Goal: Navigation & Orientation: Understand site structure

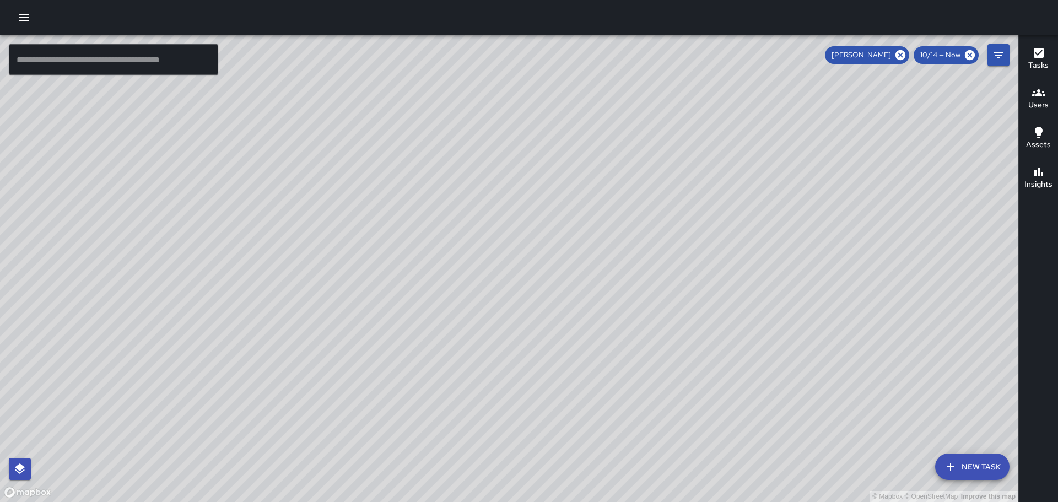
drag, startPoint x: 575, startPoint y: 195, endPoint x: 582, endPoint y: 220, distance: 25.8
click at [582, 220] on div "© Mapbox © OpenStreetMap Improve this map" at bounding box center [509, 268] width 1018 height 467
drag, startPoint x: 662, startPoint y: 186, endPoint x: 659, endPoint y: 266, distance: 79.9
click at [659, 266] on div "© Mapbox © OpenStreetMap Improve this map" at bounding box center [509, 268] width 1018 height 467
drag, startPoint x: 687, startPoint y: 294, endPoint x: 686, endPoint y: 241, distance: 52.9
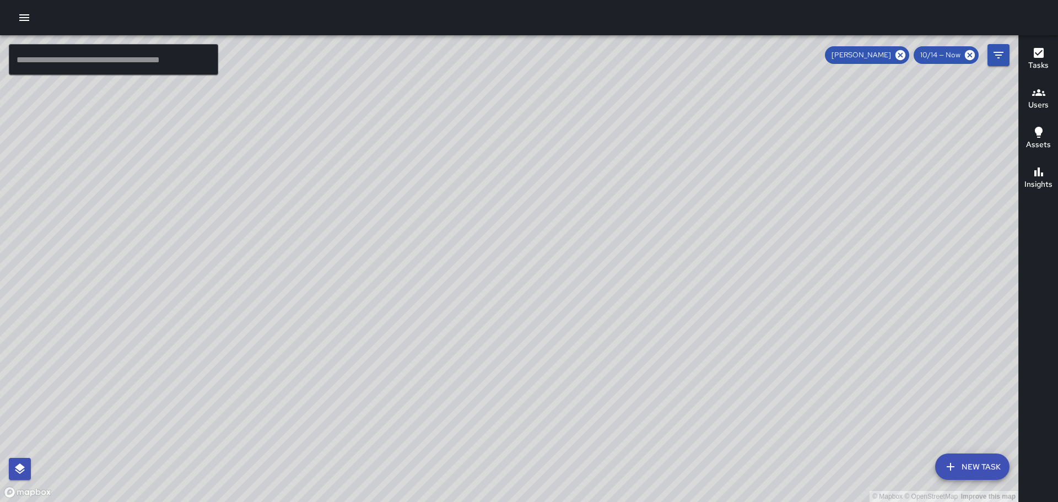
click at [687, 243] on div "© Mapbox © OpenStreetMap Improve this map" at bounding box center [509, 268] width 1018 height 467
click at [1039, 64] on div "Tasks" at bounding box center [1038, 58] width 20 height 25
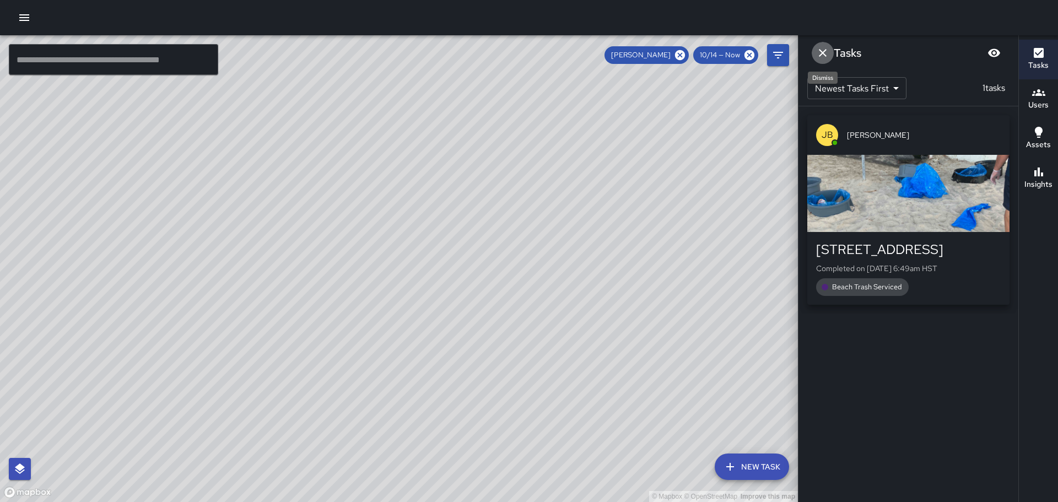
click at [822, 51] on icon "Dismiss" at bounding box center [822, 52] width 13 height 13
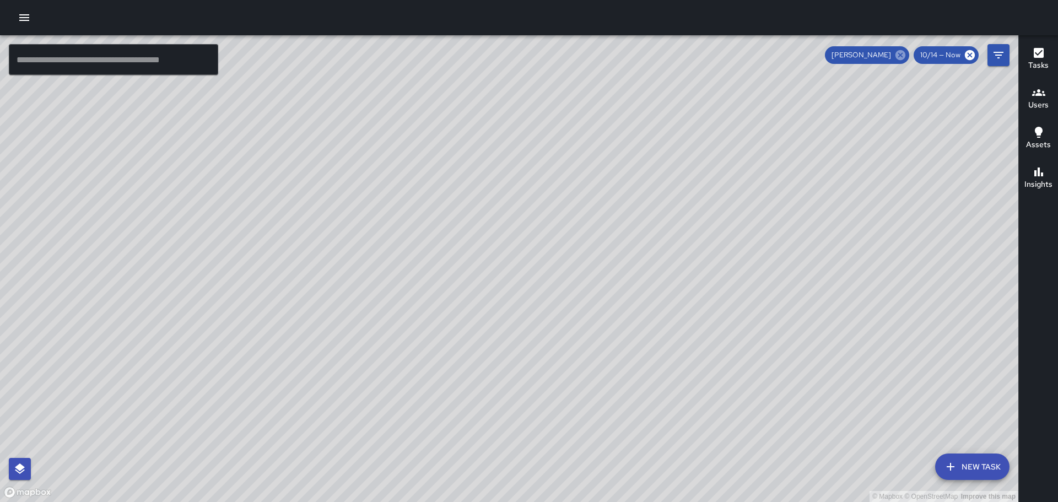
click at [901, 53] on icon at bounding box center [900, 55] width 10 height 10
drag, startPoint x: 384, startPoint y: 234, endPoint x: 812, endPoint y: 226, distance: 428.1
click at [810, 226] on div "© Mapbox © OpenStreetMap Improve this map" at bounding box center [509, 268] width 1018 height 467
drag, startPoint x: 747, startPoint y: 196, endPoint x: 835, endPoint y: 461, distance: 279.1
click at [837, 468] on div "© Mapbox © OpenStreetMap Improve this map" at bounding box center [509, 268] width 1018 height 467
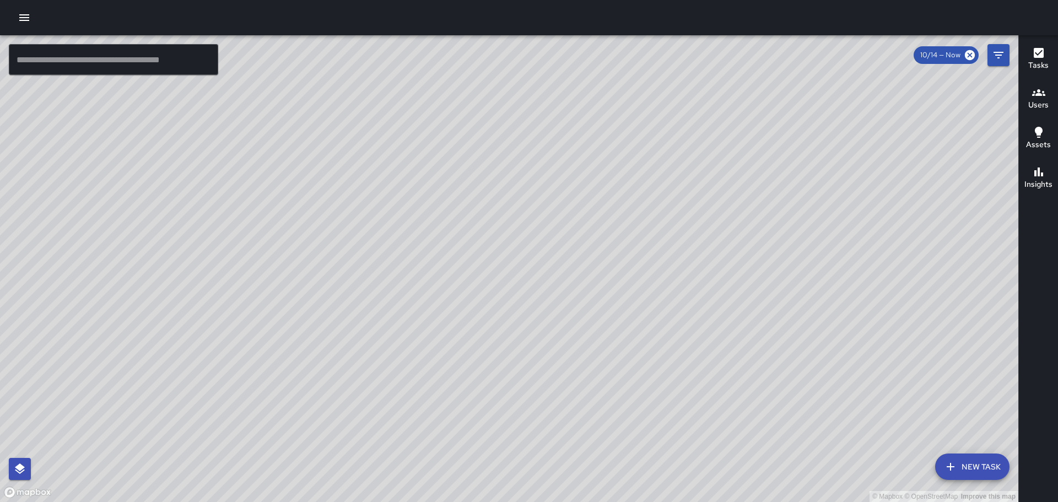
drag, startPoint x: 621, startPoint y: 391, endPoint x: 702, endPoint y: 277, distance: 140.3
click at [700, 278] on div "© Mapbox © OpenStreetMap Improve this map" at bounding box center [509, 268] width 1018 height 467
drag, startPoint x: 823, startPoint y: 372, endPoint x: 857, endPoint y: 208, distance: 167.1
click at [857, 209] on div "© Mapbox © OpenStreetMap Improve this map" at bounding box center [509, 268] width 1018 height 467
drag, startPoint x: 735, startPoint y: 277, endPoint x: 776, endPoint y: 181, distance: 104.9
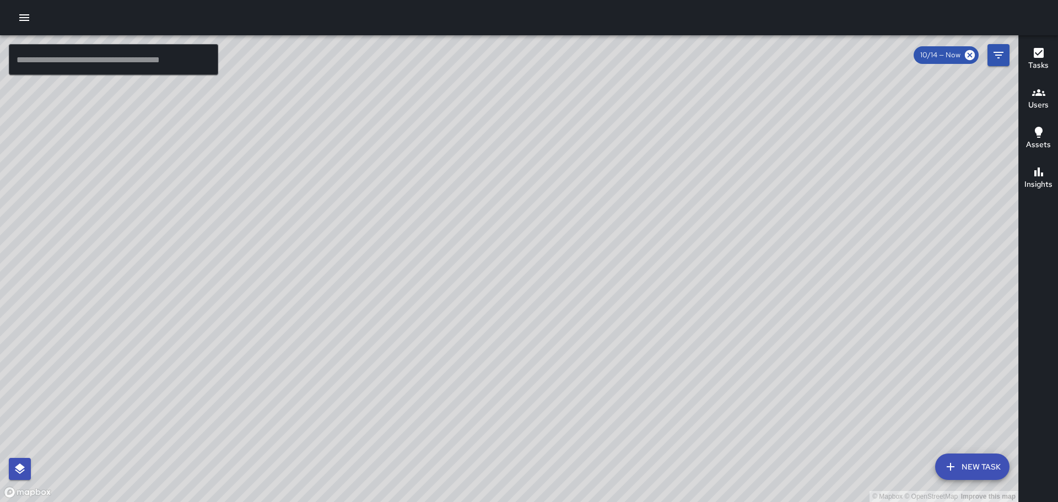
click at [767, 199] on div "© Mapbox © OpenStreetMap Improve this map" at bounding box center [509, 268] width 1018 height 467
drag, startPoint x: 635, startPoint y: 371, endPoint x: 618, endPoint y: 162, distance: 209.5
click at [626, 187] on div "© Mapbox © OpenStreetMap Improve this map" at bounding box center [509, 268] width 1018 height 467
drag, startPoint x: 754, startPoint y: 289, endPoint x: 686, endPoint y: 329, distance: 78.8
click at [693, 327] on div "© Mapbox © OpenStreetMap Improve this map" at bounding box center [509, 268] width 1018 height 467
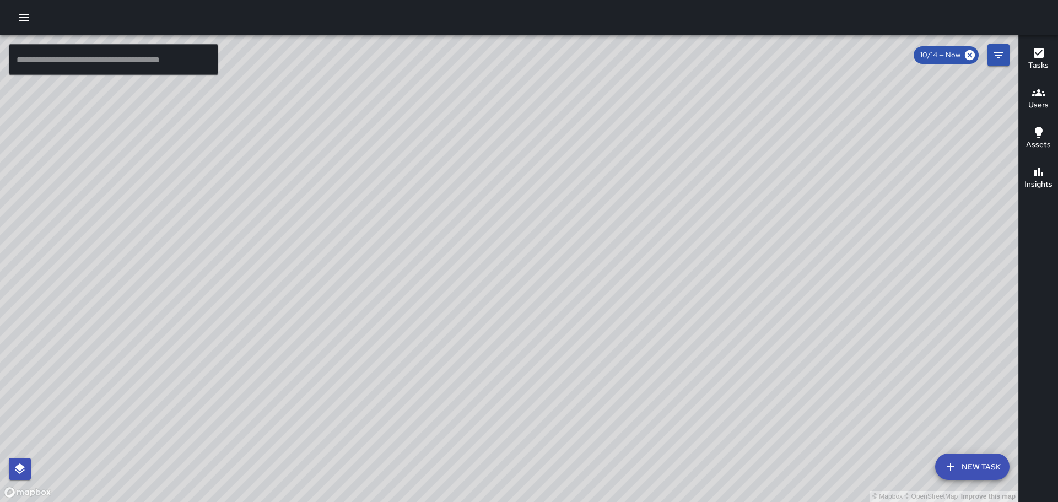
drag, startPoint x: 586, startPoint y: 265, endPoint x: 550, endPoint y: 334, distance: 77.9
click at [550, 335] on div "© Mapbox © OpenStreetMap Improve this map" at bounding box center [509, 268] width 1018 height 467
drag, startPoint x: 703, startPoint y: 216, endPoint x: 681, endPoint y: 186, distance: 37.8
click at [683, 200] on div "© Mapbox © OpenStreetMap Improve this map" at bounding box center [509, 268] width 1018 height 467
drag, startPoint x: 885, startPoint y: 328, endPoint x: 825, endPoint y: 227, distance: 116.9
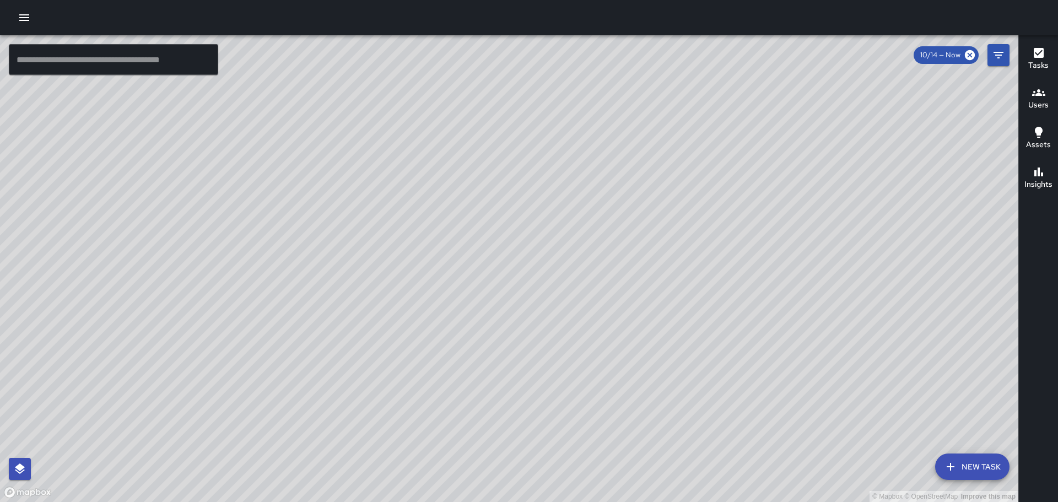
click at [825, 240] on div "© Mapbox © OpenStreetMap Improve this map" at bounding box center [509, 268] width 1018 height 467
drag, startPoint x: 892, startPoint y: 330, endPoint x: 795, endPoint y: 313, distance: 98.4
click at [838, 274] on div "© Mapbox © OpenStreetMap Improve this map" at bounding box center [509, 268] width 1018 height 467
drag, startPoint x: 826, startPoint y: 354, endPoint x: 777, endPoint y: 300, distance: 72.9
click at [777, 300] on div "© Mapbox © OpenStreetMap Improve this map" at bounding box center [509, 268] width 1018 height 467
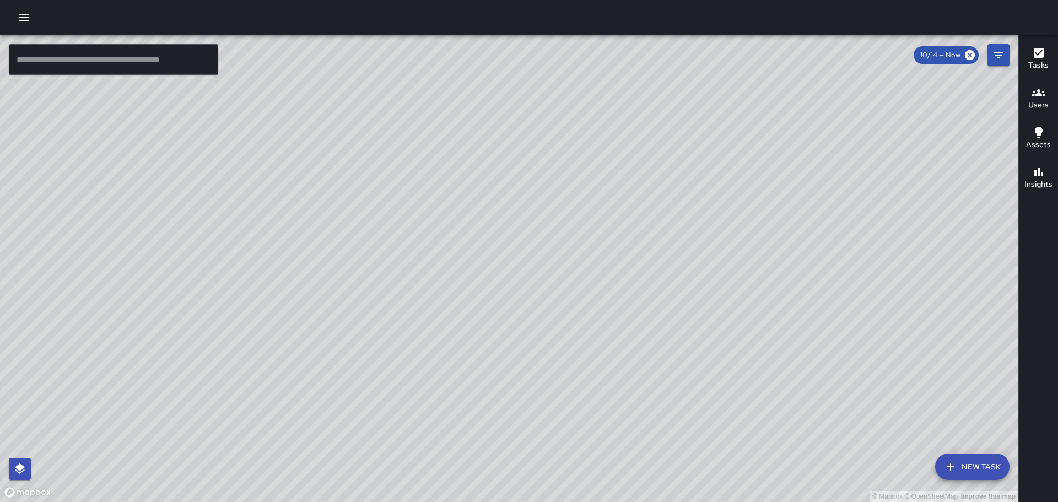
drag, startPoint x: 139, startPoint y: 178, endPoint x: 110, endPoint y: 351, distance: 176.0
click at [101, 354] on div "© Mapbox © OpenStreetMap Improve this map" at bounding box center [509, 268] width 1018 height 467
